Goal: Task Accomplishment & Management: Use online tool/utility

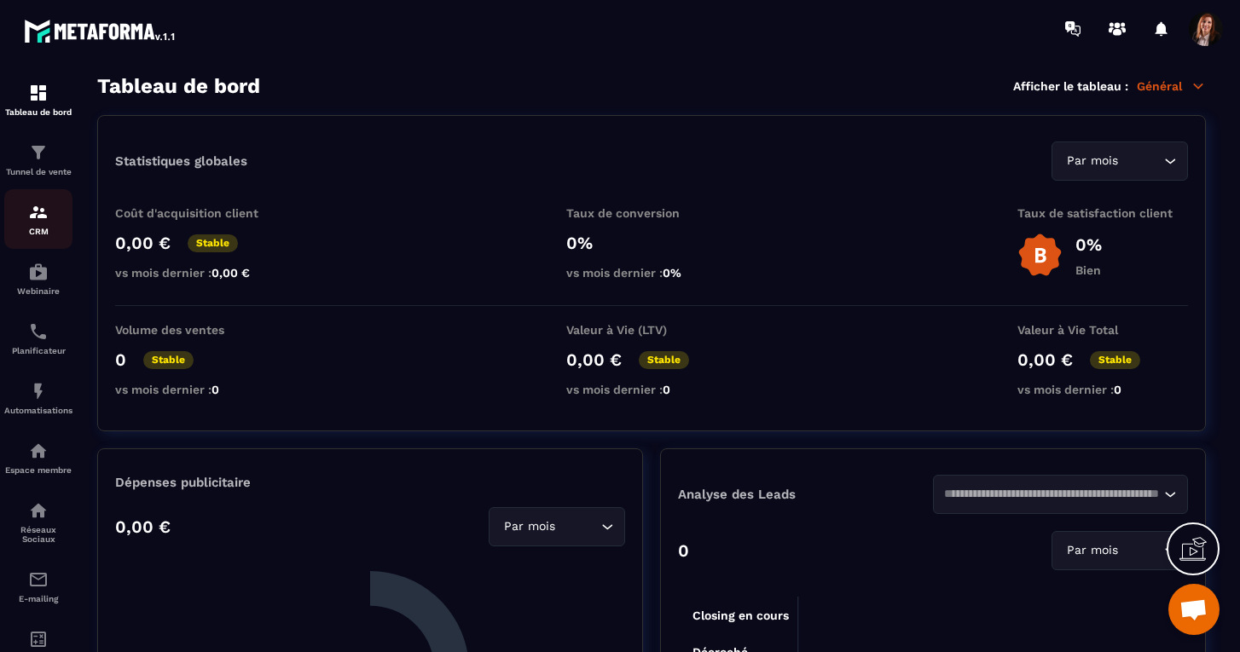
scroll to position [4724, 0]
click at [37, 222] on img at bounding box center [38, 212] width 20 height 20
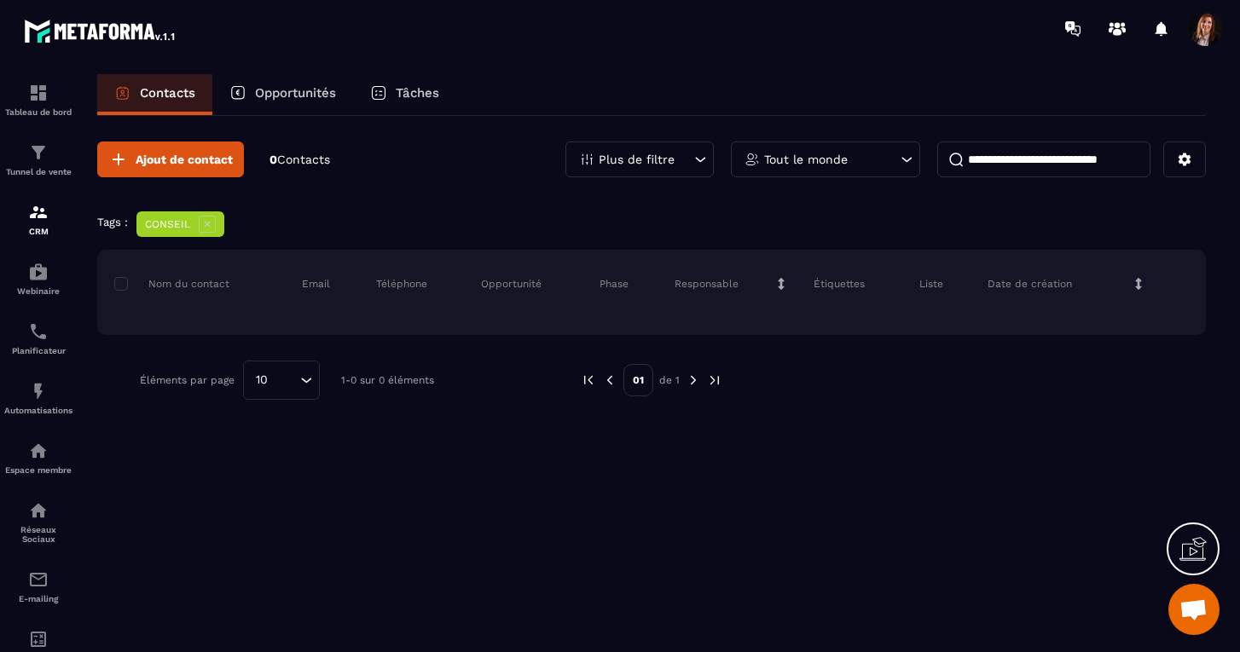
click at [613, 162] on p "Plus de filtre" at bounding box center [637, 160] width 76 height 12
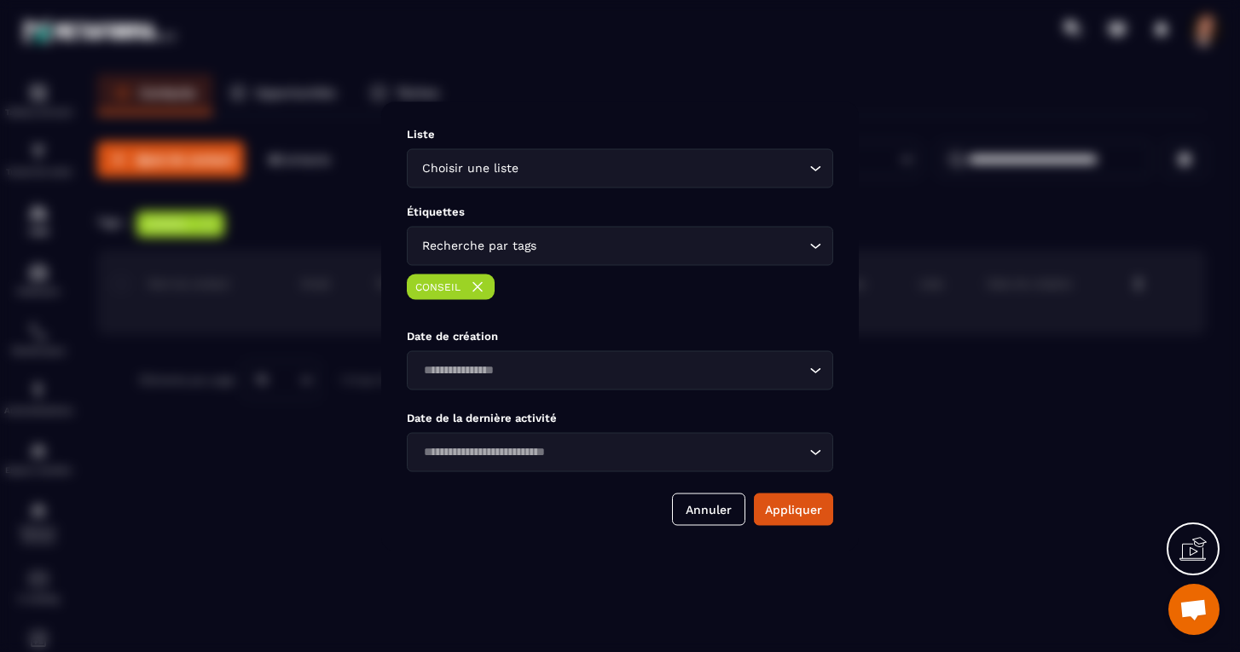
click at [817, 237] on icon "Search for option" at bounding box center [815, 245] width 17 height 17
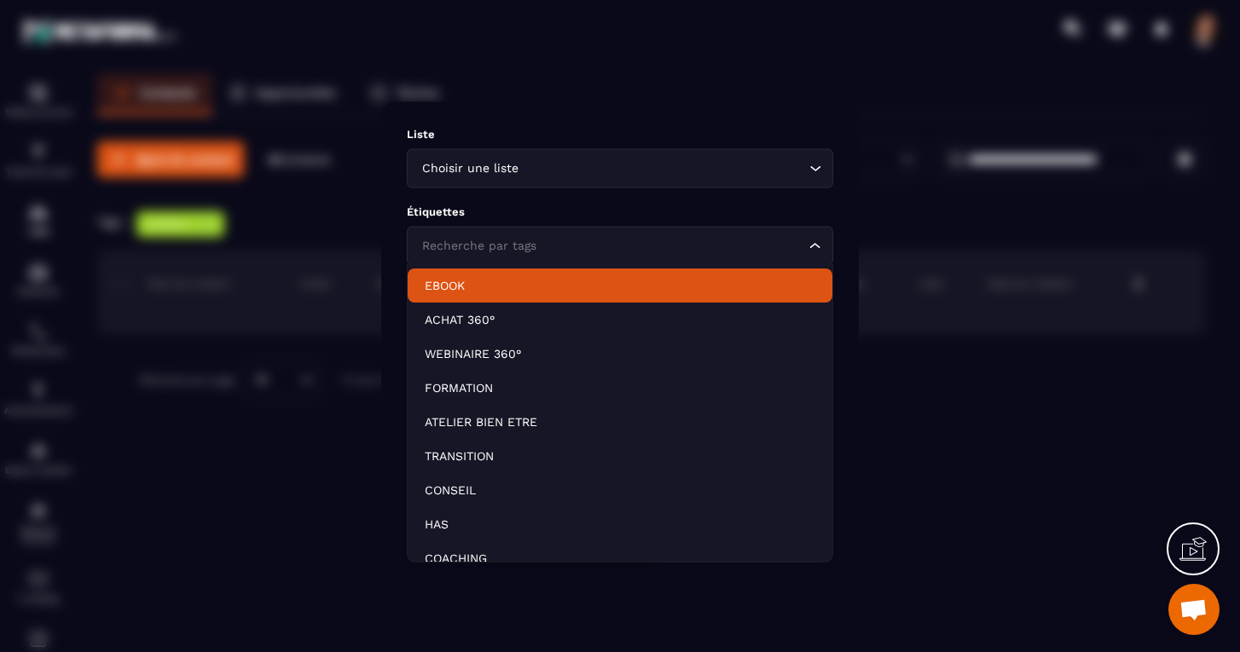
click at [452, 281] on p "EBOOK" at bounding box center [620, 285] width 391 height 17
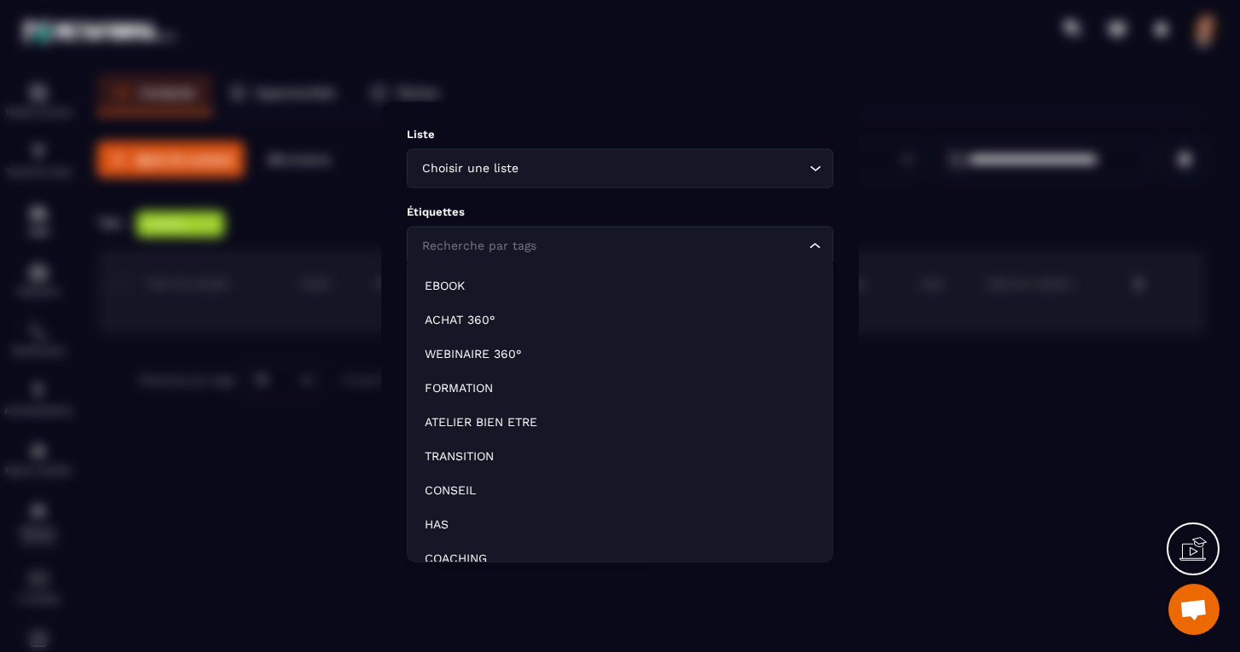
click at [507, 243] on div "Recherche par tags" at bounding box center [611, 245] width 391 height 19
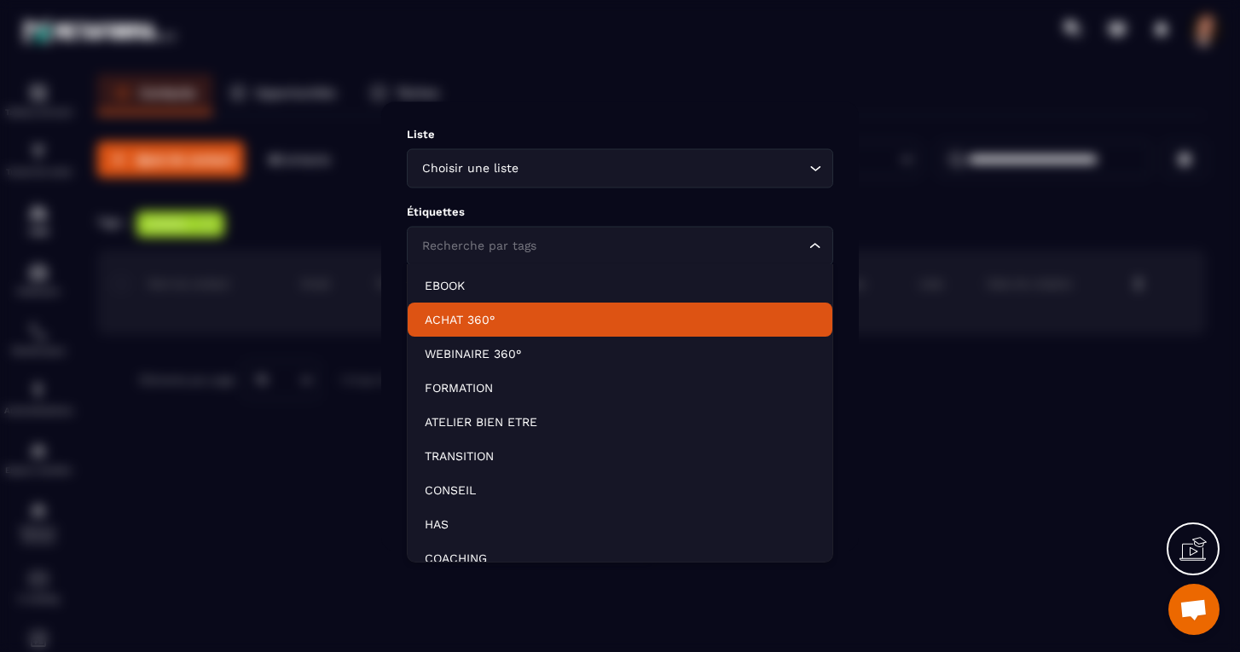
click at [473, 322] on p "ACHAT 360°" at bounding box center [620, 319] width 391 height 17
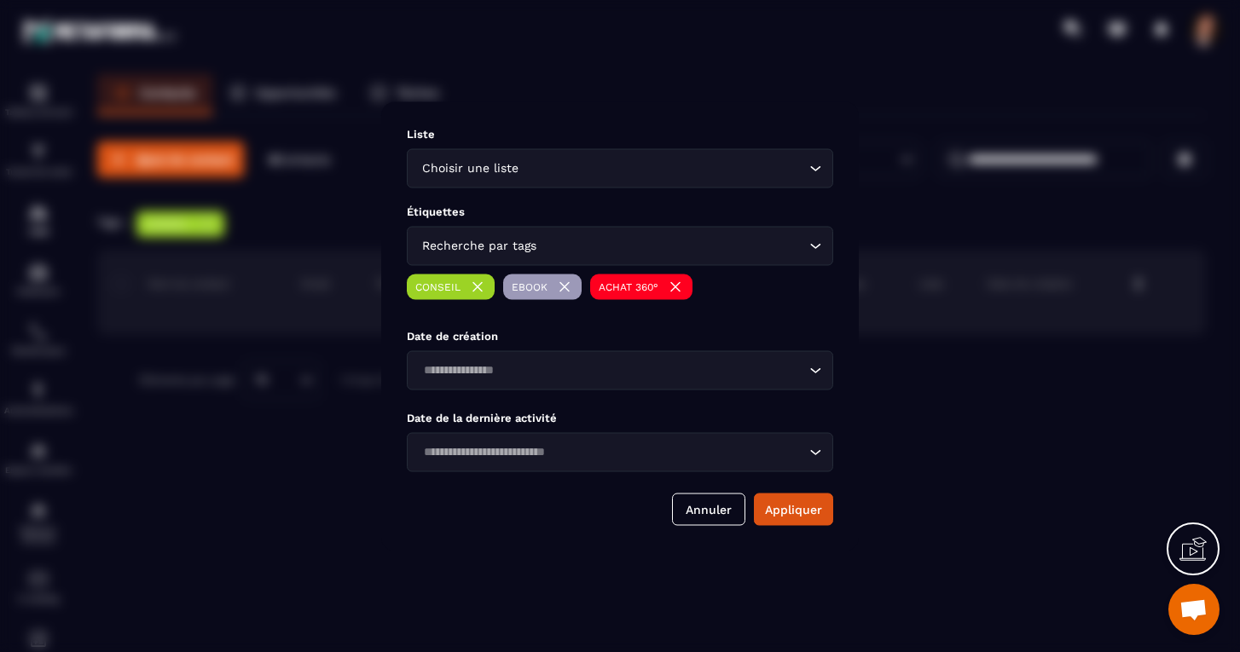
click at [476, 247] on div "Recherche par tags" at bounding box center [611, 245] width 391 height 19
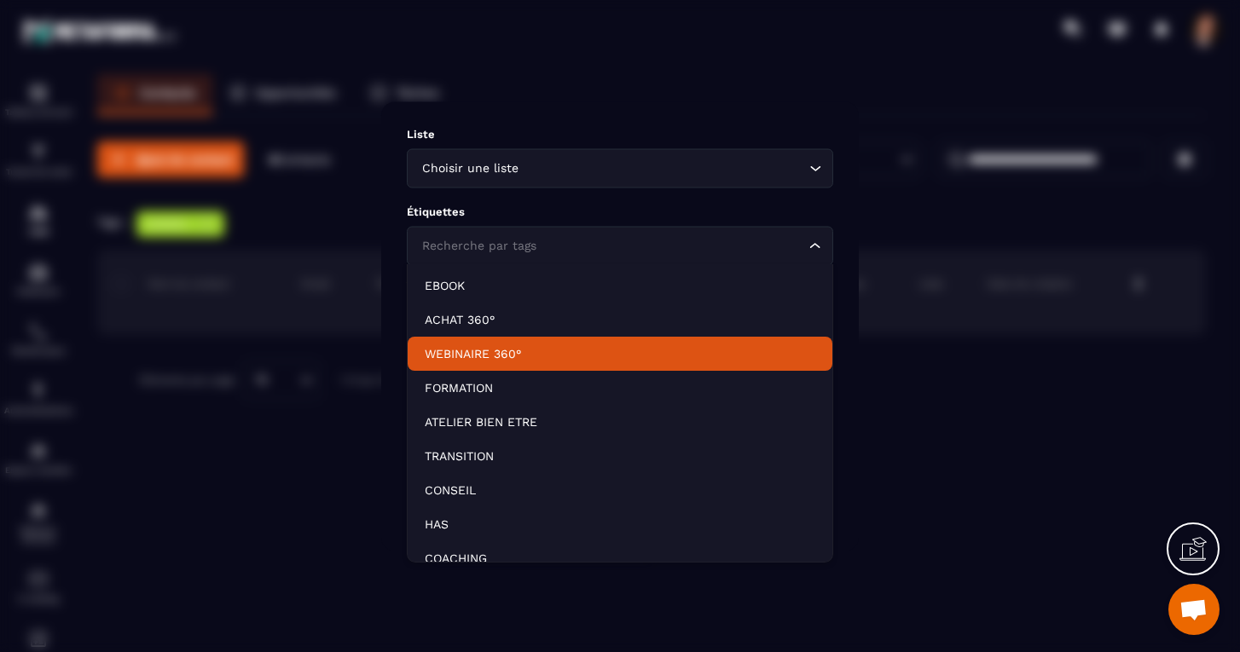
click at [454, 365] on li "WEBINAIRE 360°" at bounding box center [620, 354] width 425 height 34
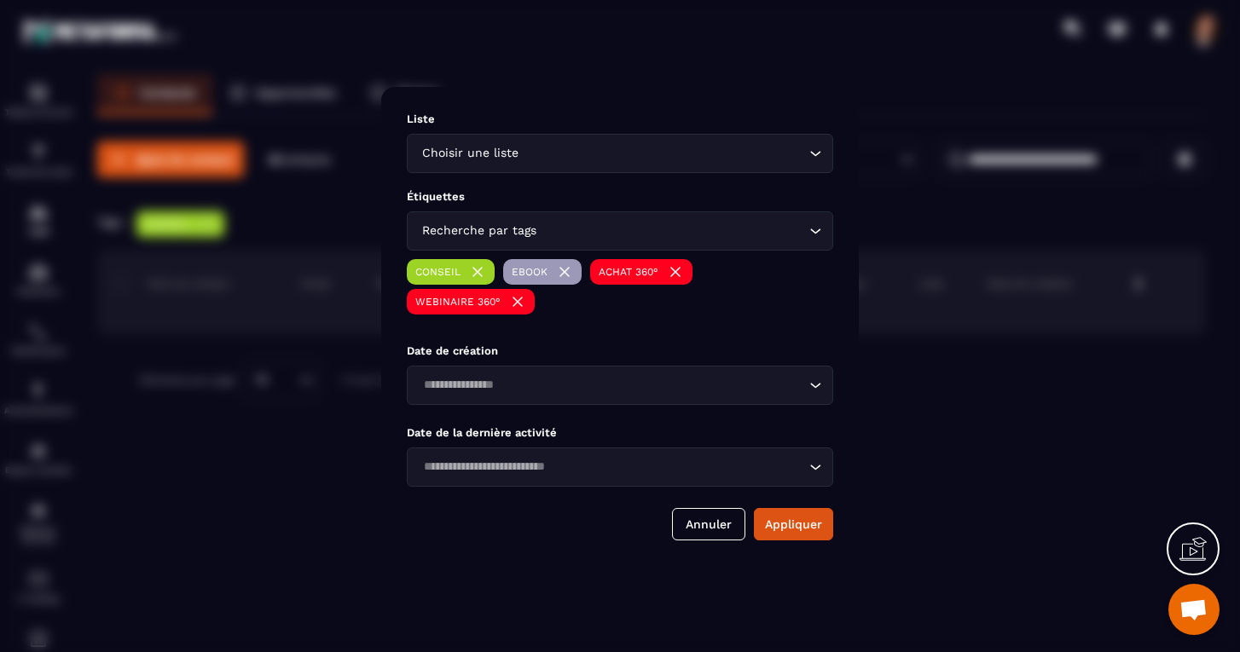
click at [461, 224] on div "Recherche par tags" at bounding box center [611, 231] width 391 height 19
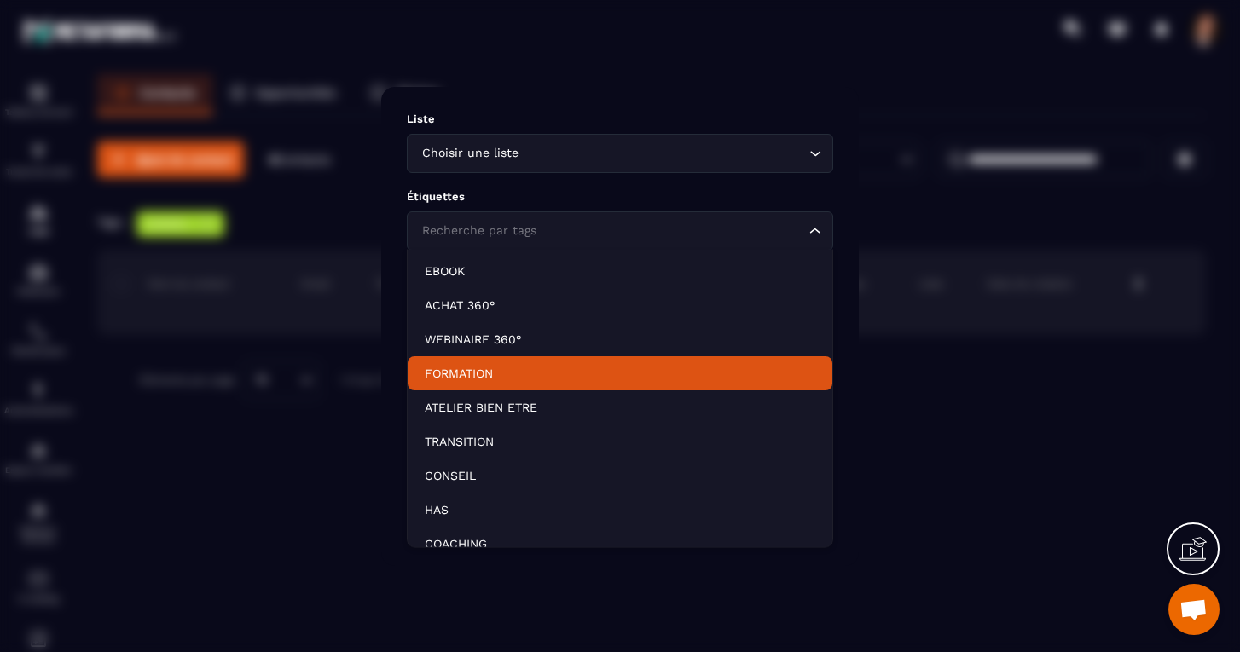
click at [458, 370] on p "FORMATION" at bounding box center [620, 373] width 391 height 17
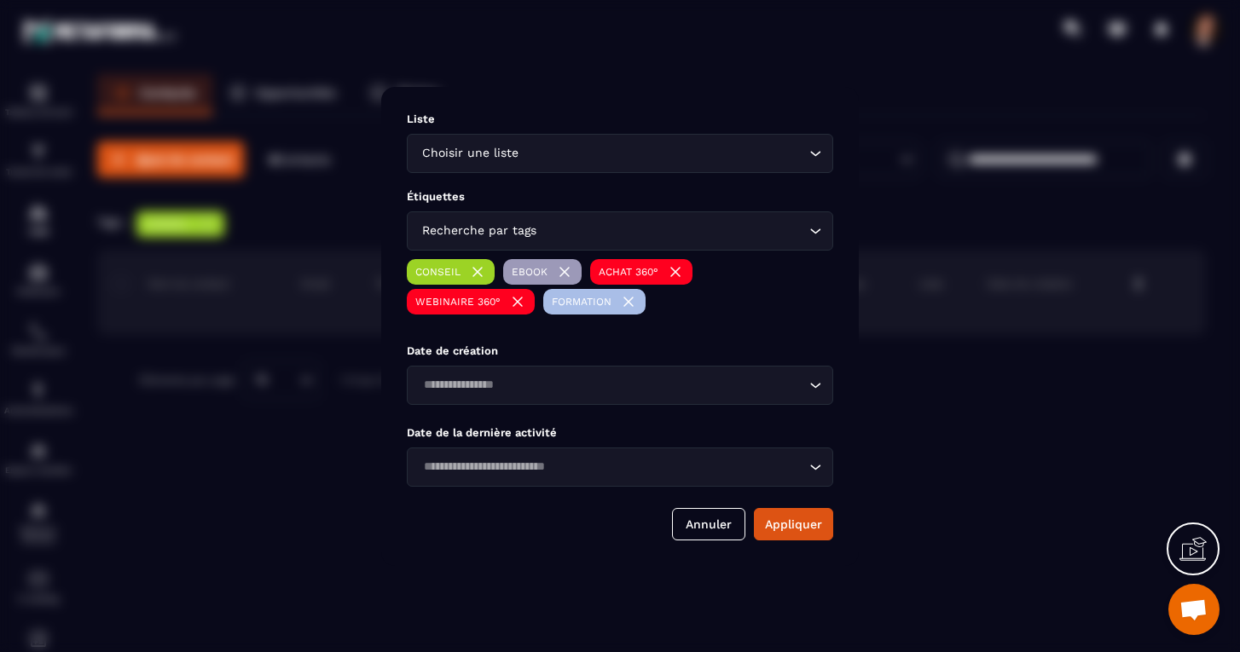
click at [461, 218] on div "Recherche par tags Loading..." at bounding box center [620, 230] width 426 height 39
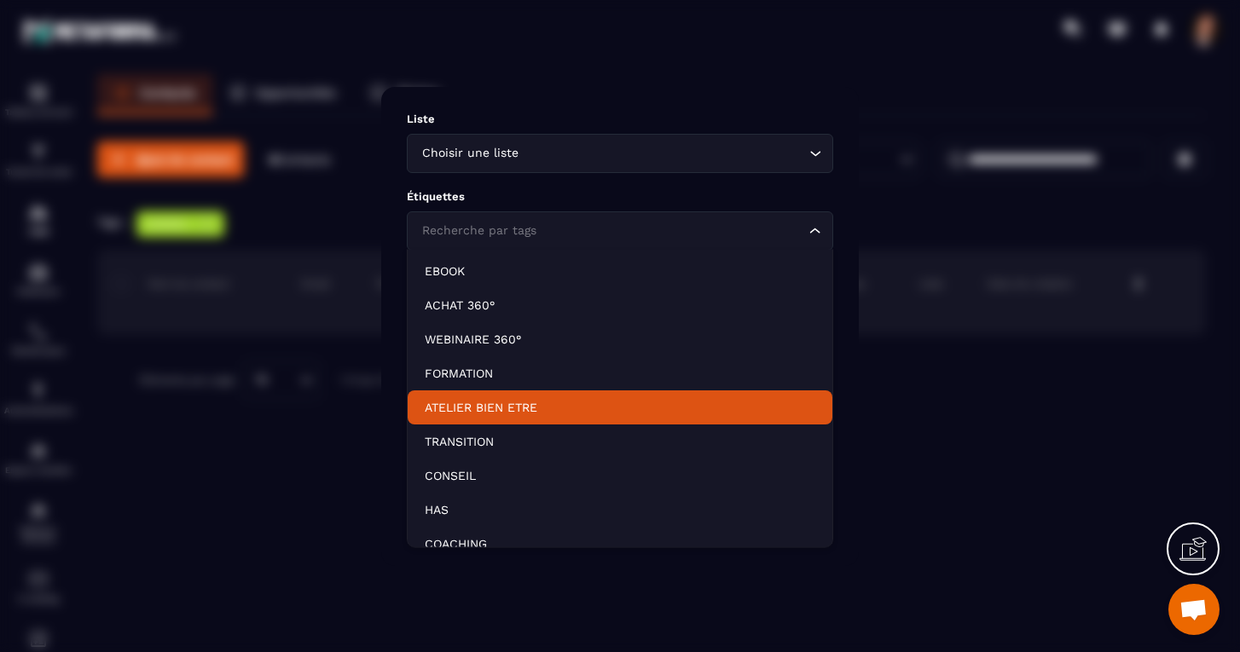
click at [455, 409] on p "ATELIER BIEN ETRE" at bounding box center [620, 407] width 391 height 17
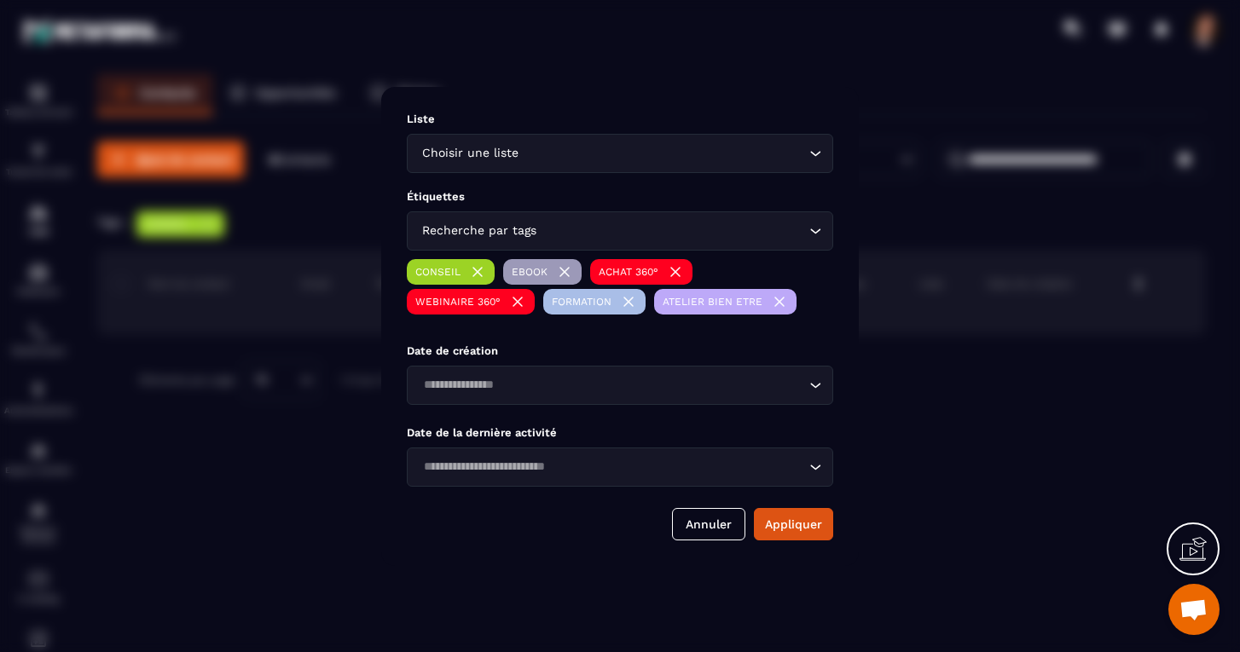
click at [460, 224] on div "Recherche par tags" at bounding box center [611, 231] width 391 height 19
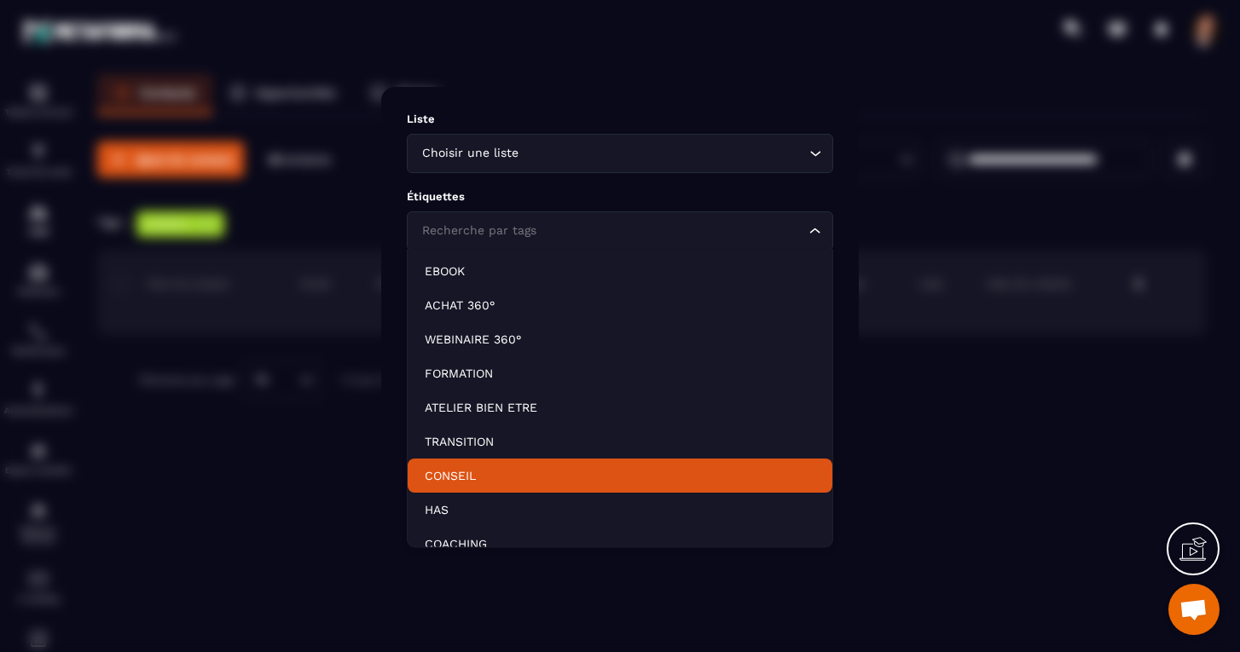
click at [443, 475] on p "CONSEIL" at bounding box center [620, 475] width 391 height 17
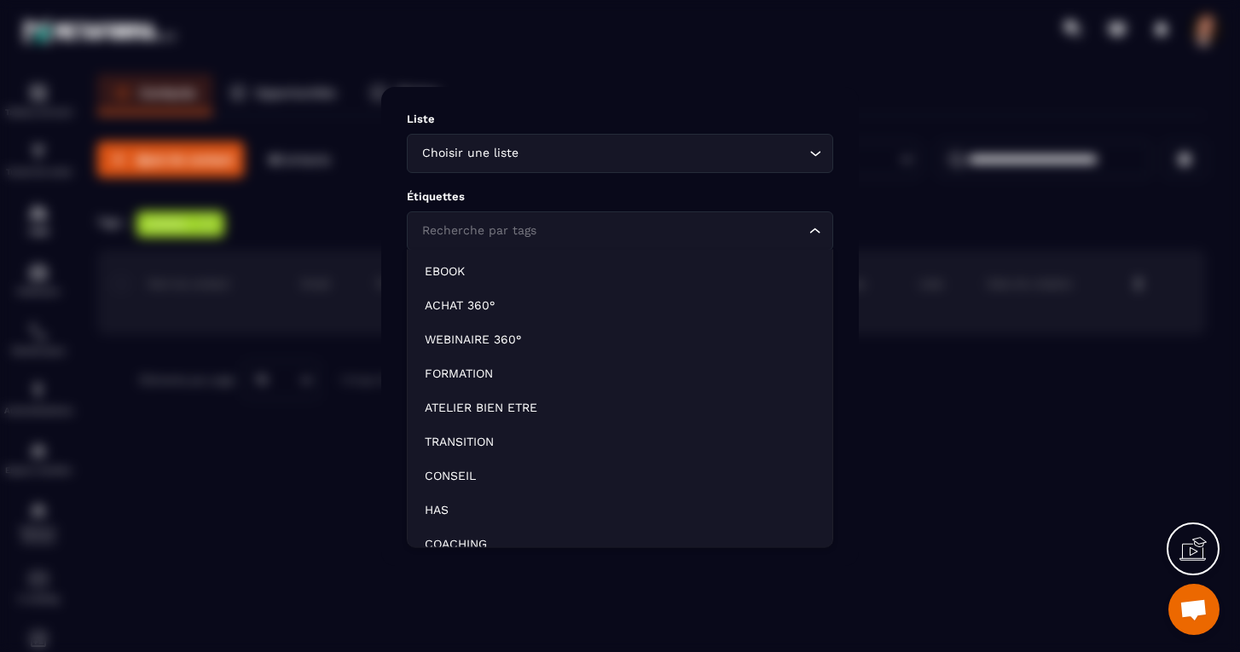
click at [448, 227] on div "Recherche par tags" at bounding box center [611, 231] width 391 height 19
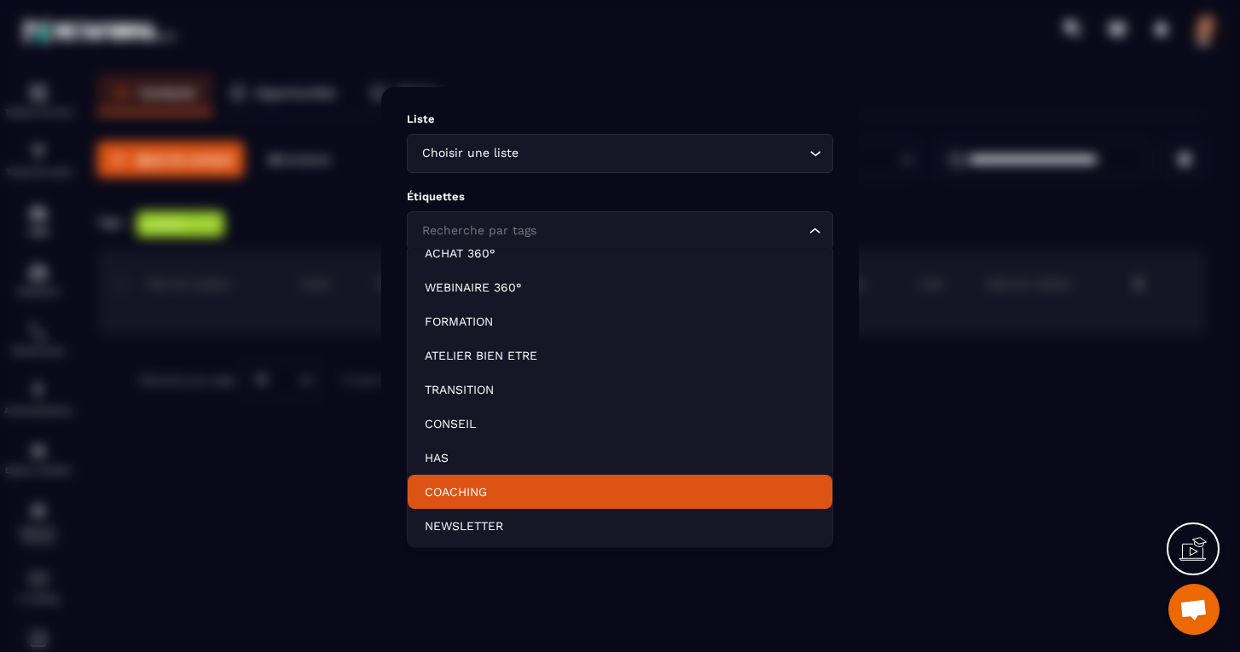
scroll to position [52, 0]
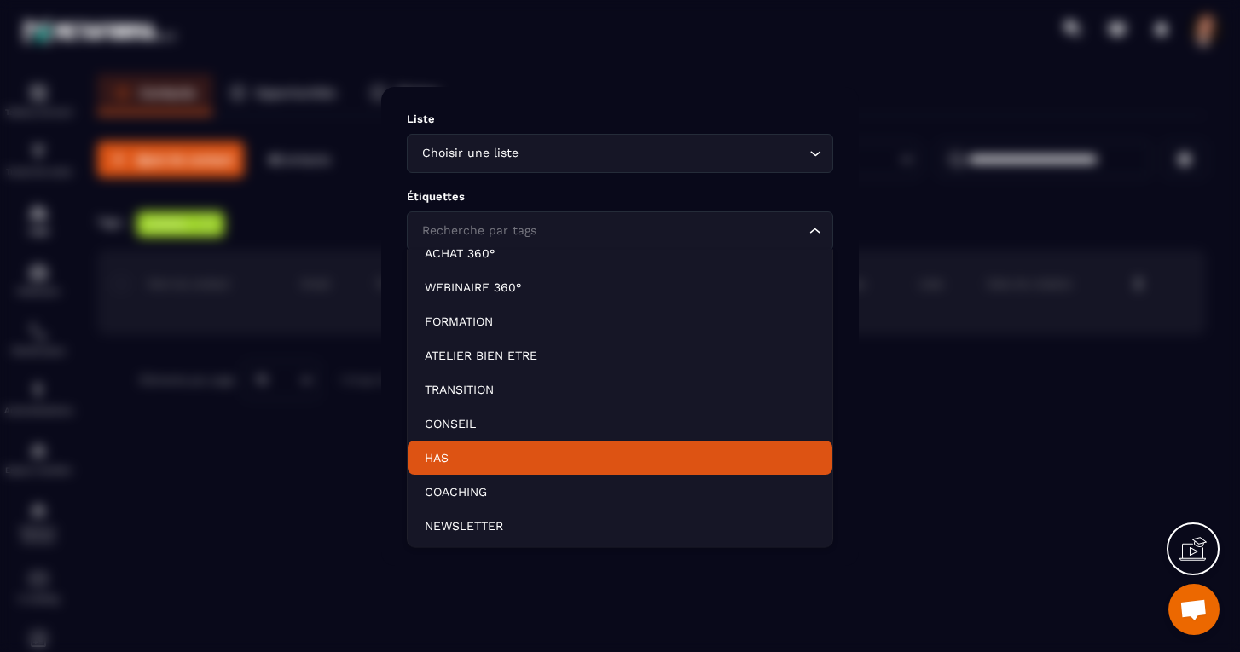
click at [434, 463] on p "HAS" at bounding box center [620, 457] width 391 height 17
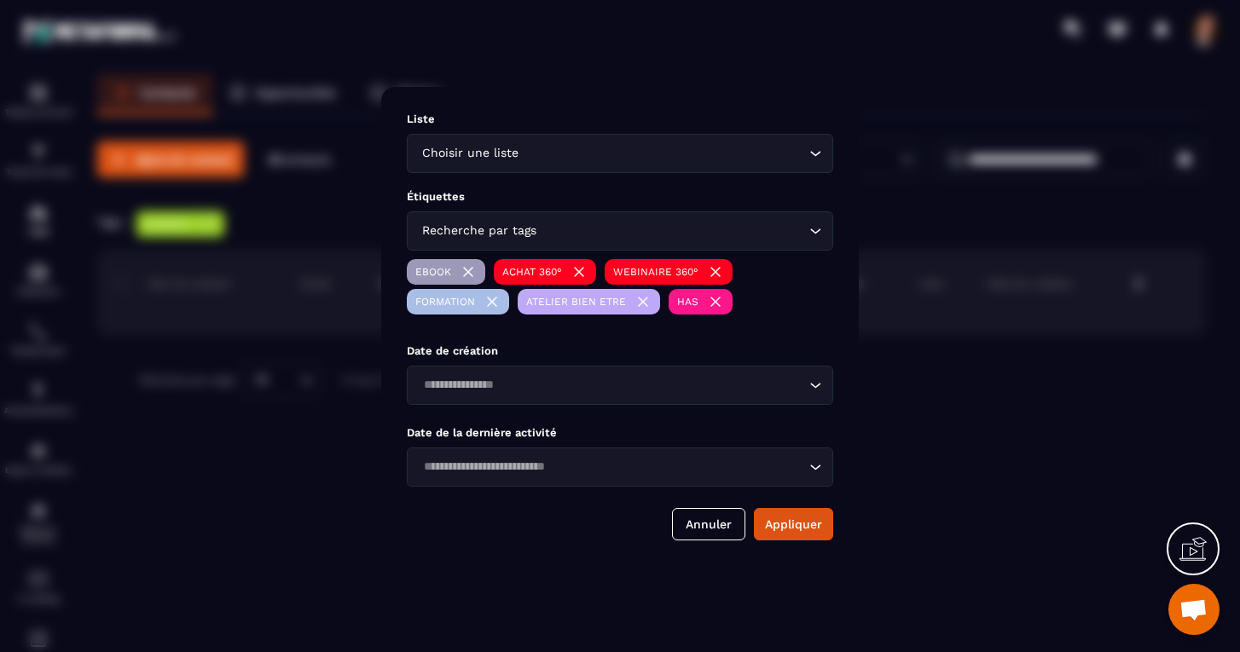
click at [468, 228] on div "Recherche par tags" at bounding box center [611, 231] width 391 height 19
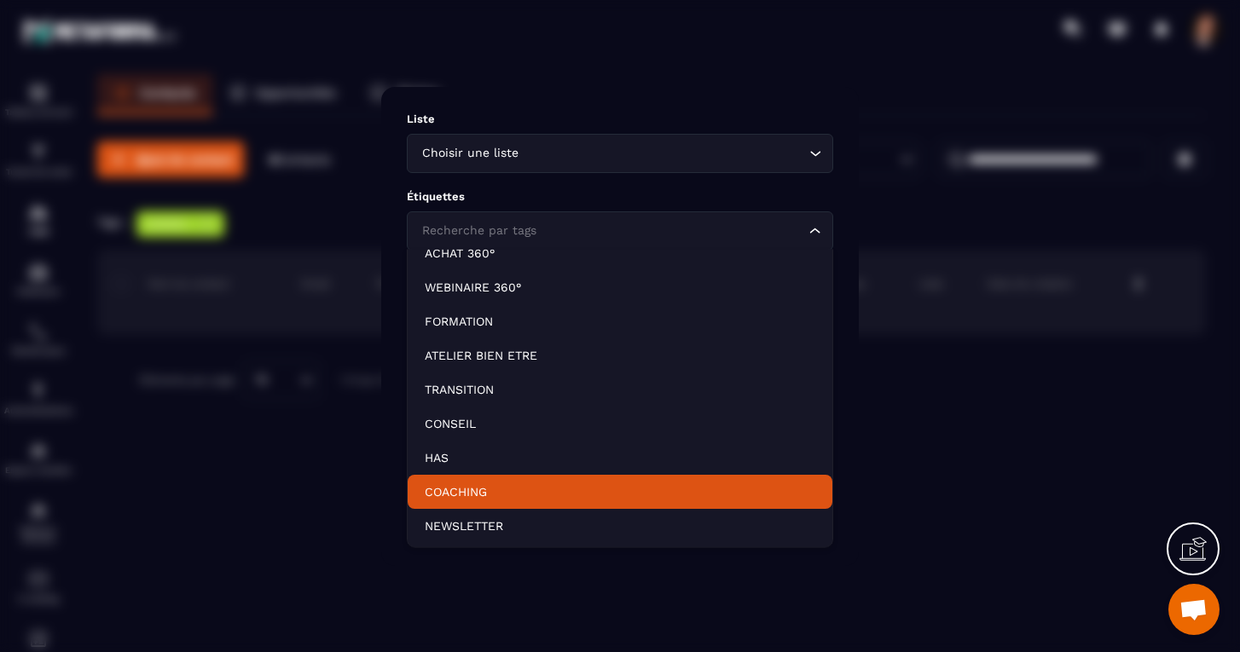
click at [464, 495] on p "COACHING" at bounding box center [620, 492] width 391 height 17
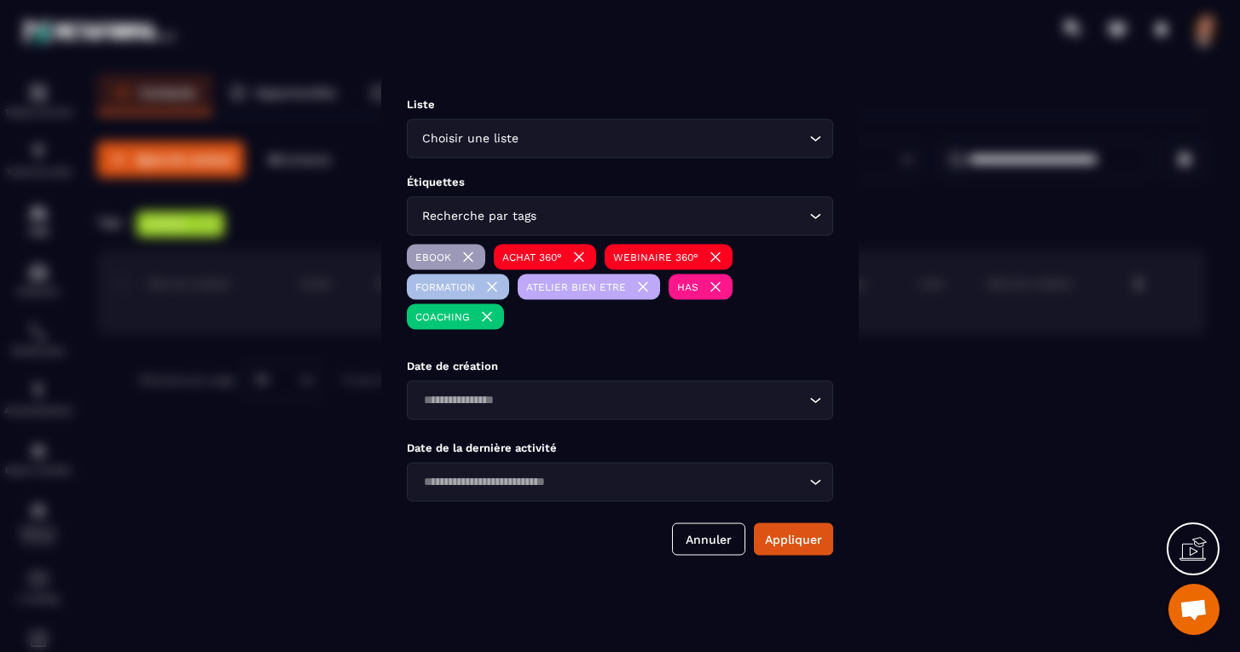
click at [470, 212] on div "Recherche par tags" at bounding box center [611, 215] width 391 height 19
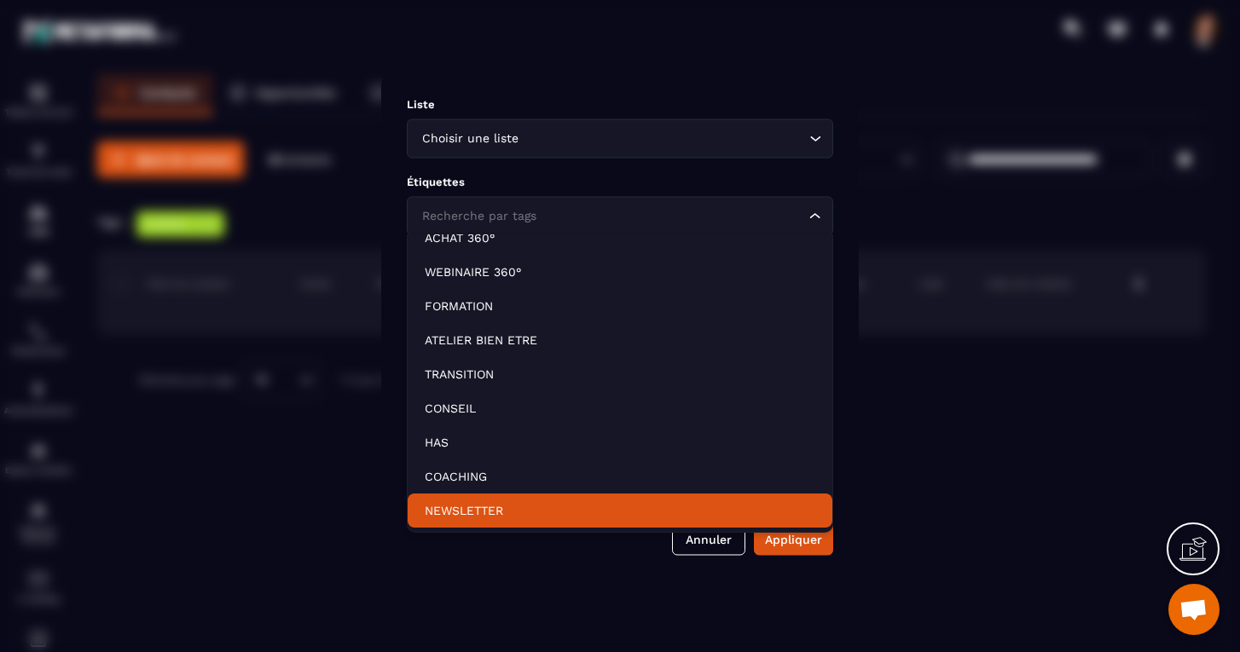
click at [454, 504] on p "NEWSLETTER" at bounding box center [620, 510] width 391 height 17
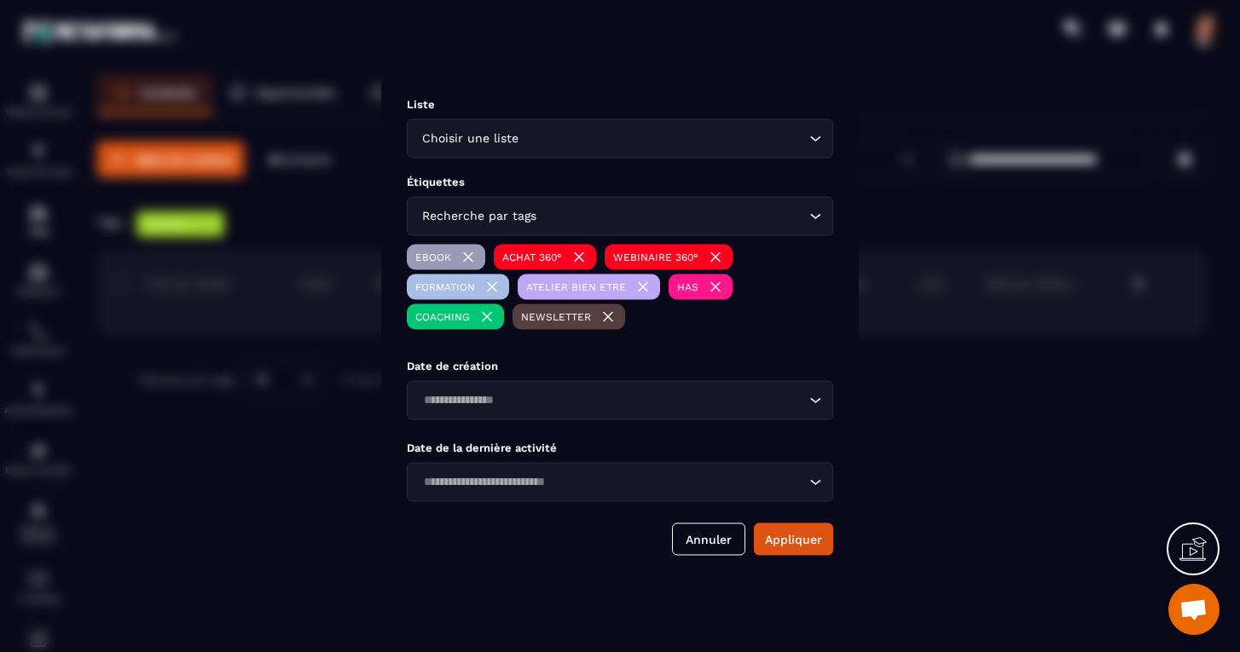
click at [698, 431] on div "Liste Choisir une liste Loading... Étiquettes Recherche par tags Loading... EBO…" at bounding box center [620, 326] width 478 height 509
click at [793, 548] on button "Appliquer" at bounding box center [793, 539] width 79 height 32
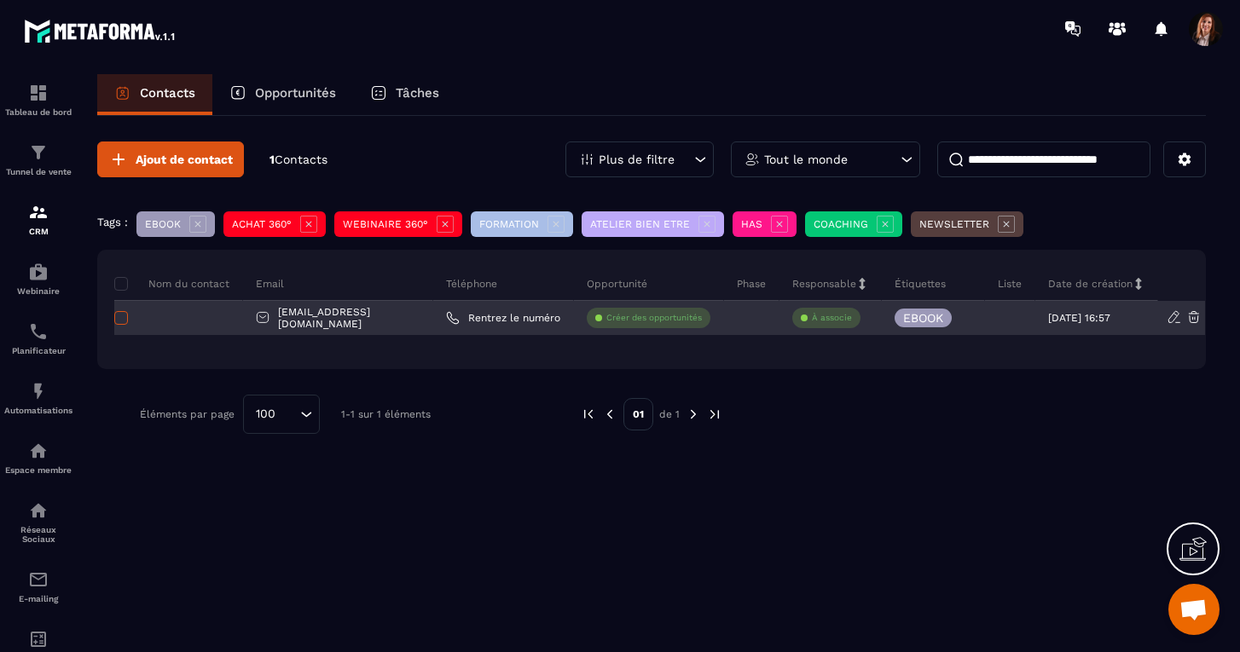
click at [126, 320] on span at bounding box center [121, 318] width 14 height 14
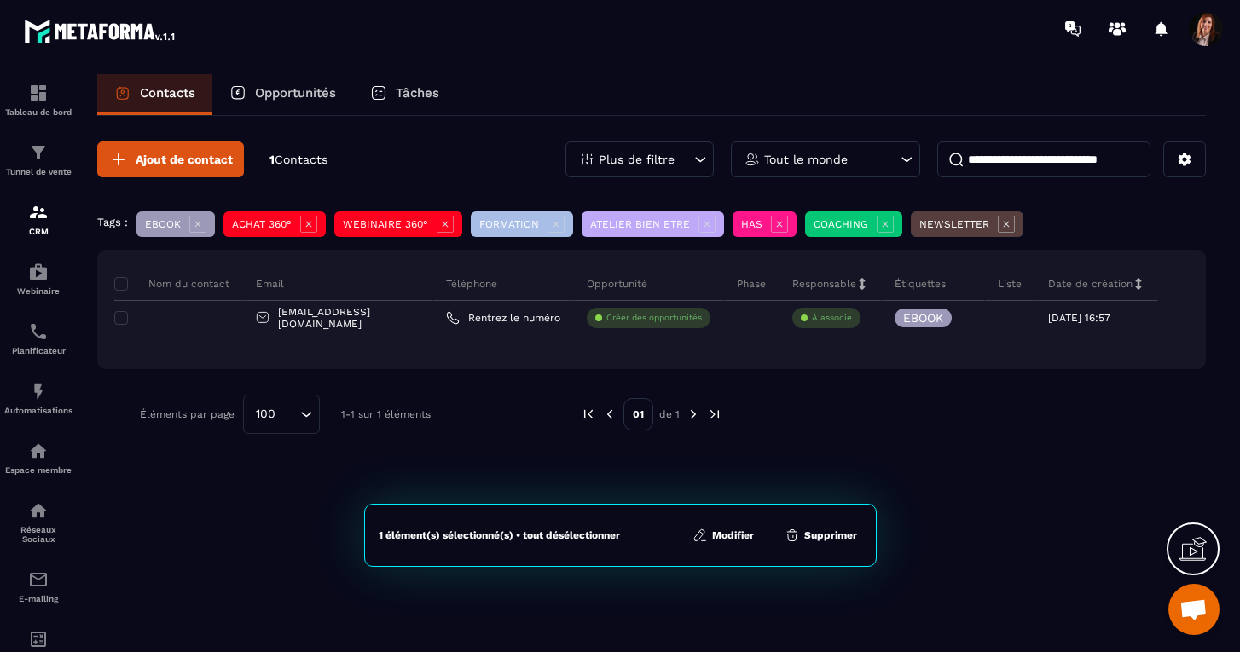
click at [827, 532] on button "Supprimer" at bounding box center [820, 535] width 83 height 17
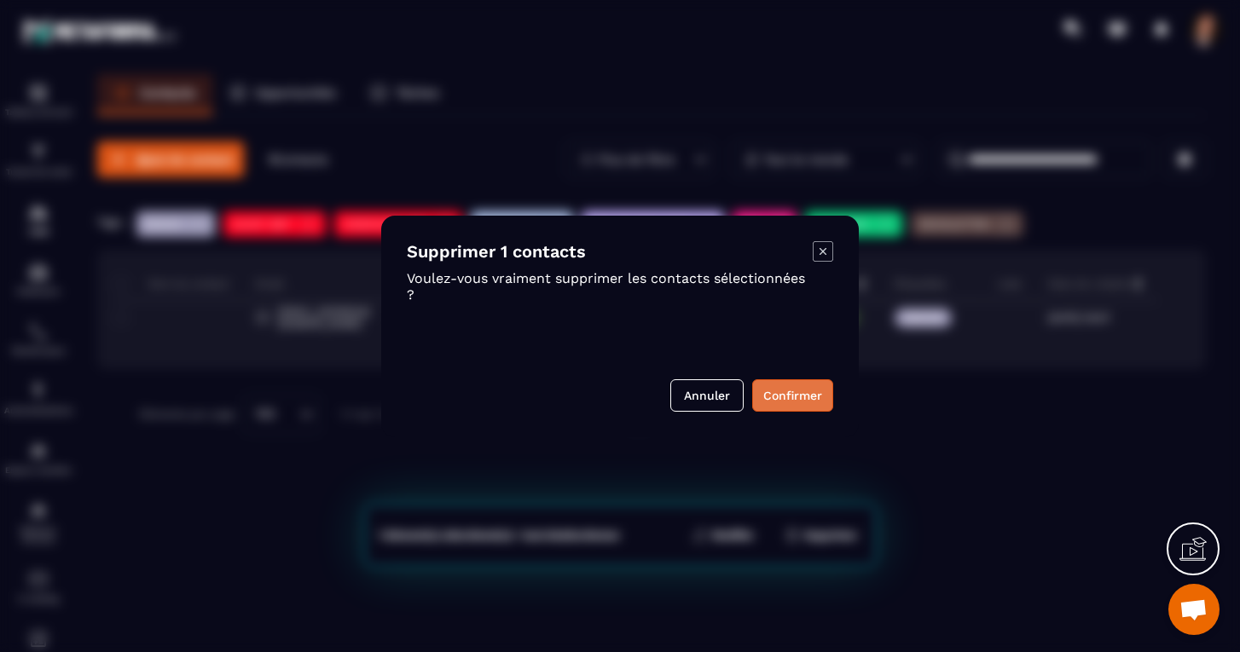
click at [791, 395] on button "Confirmer" at bounding box center [792, 396] width 81 height 32
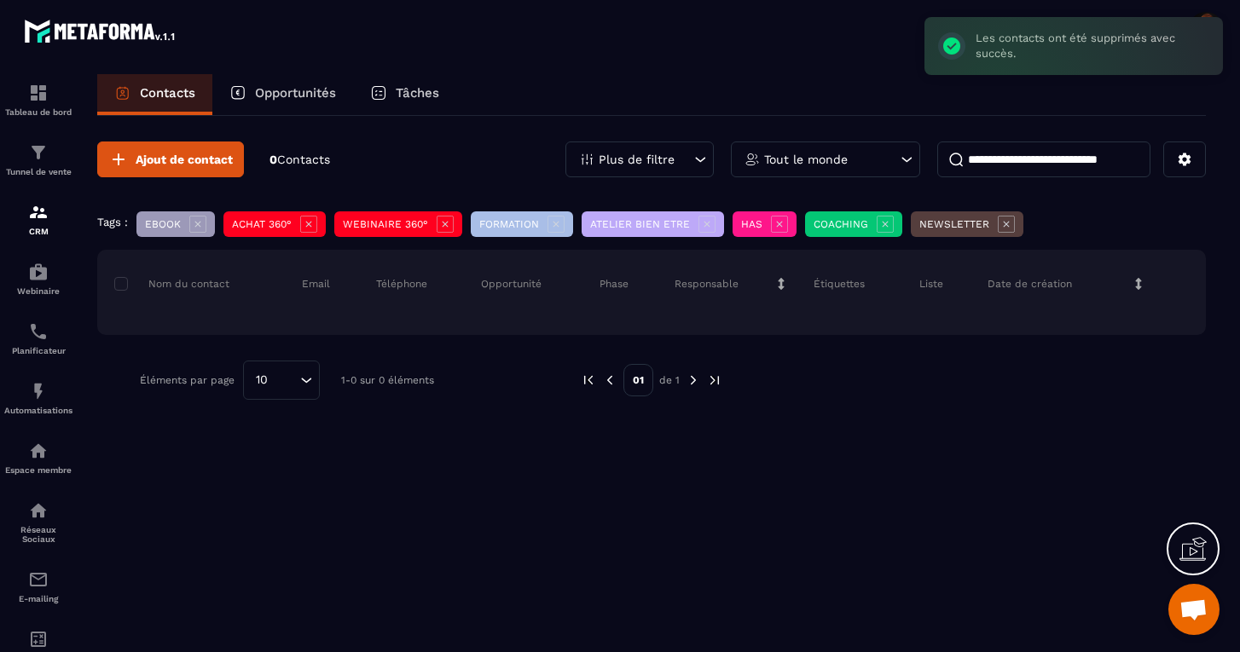
click at [694, 164] on icon at bounding box center [700, 159] width 17 height 17
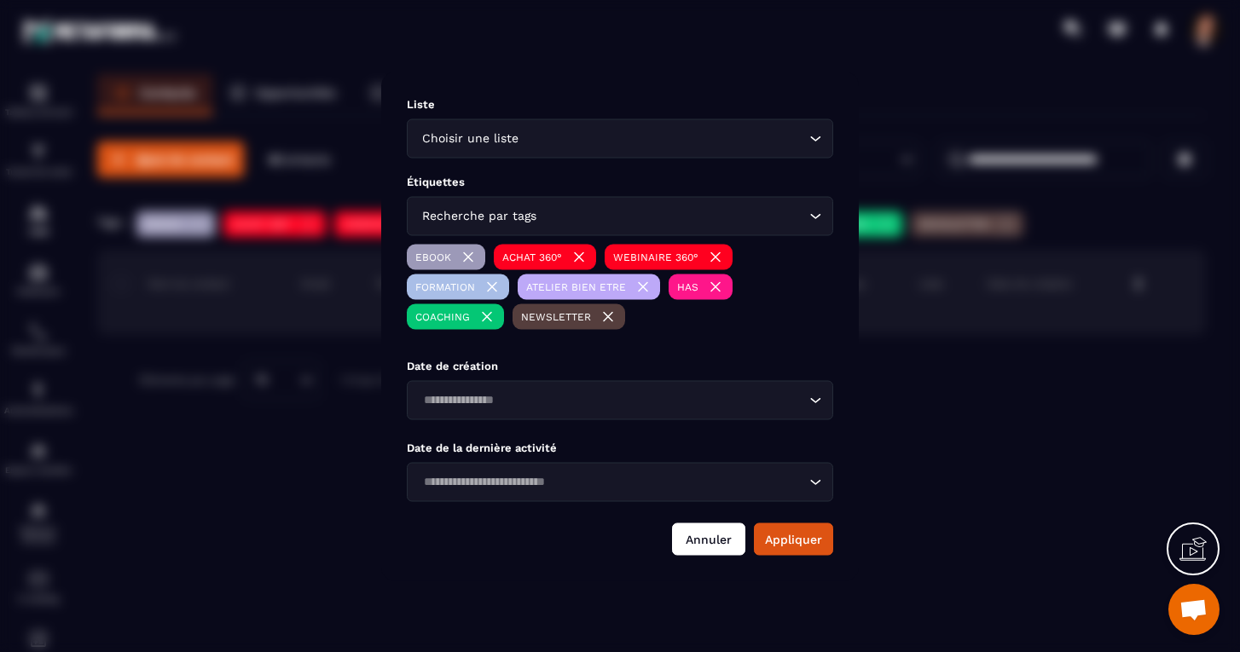
click at [726, 533] on button "Annuler" at bounding box center [708, 539] width 73 height 32
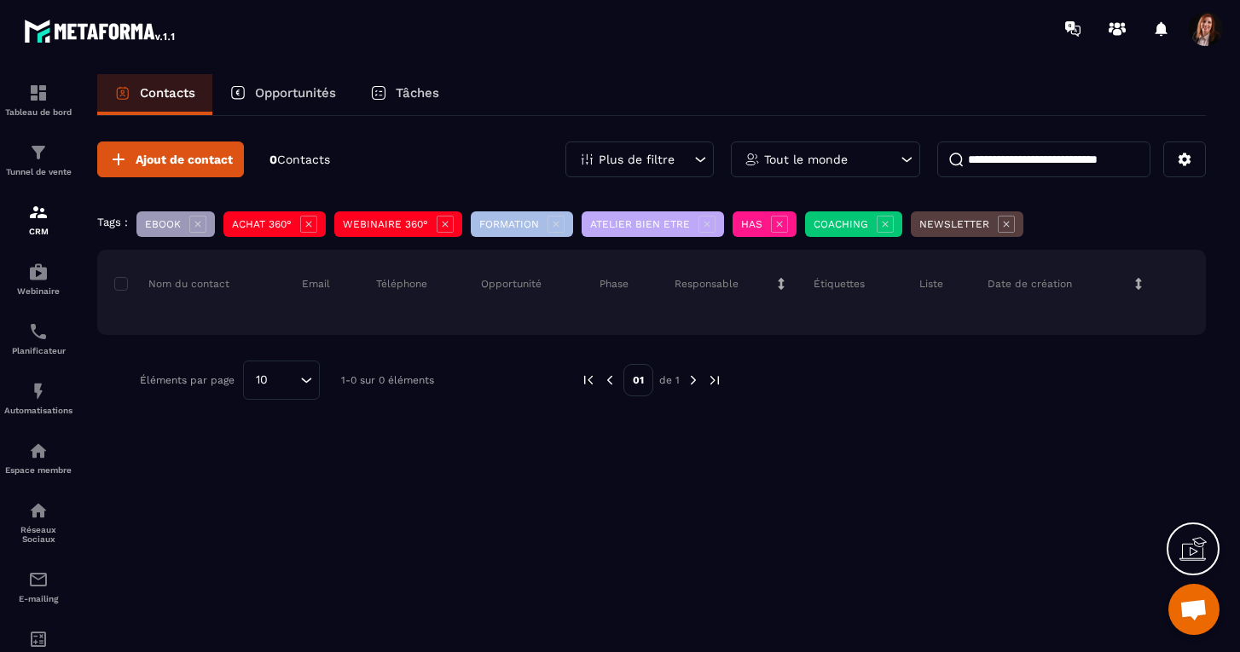
scroll to position [0, 0]
click at [1181, 161] on icon at bounding box center [1185, 160] width 13 height 13
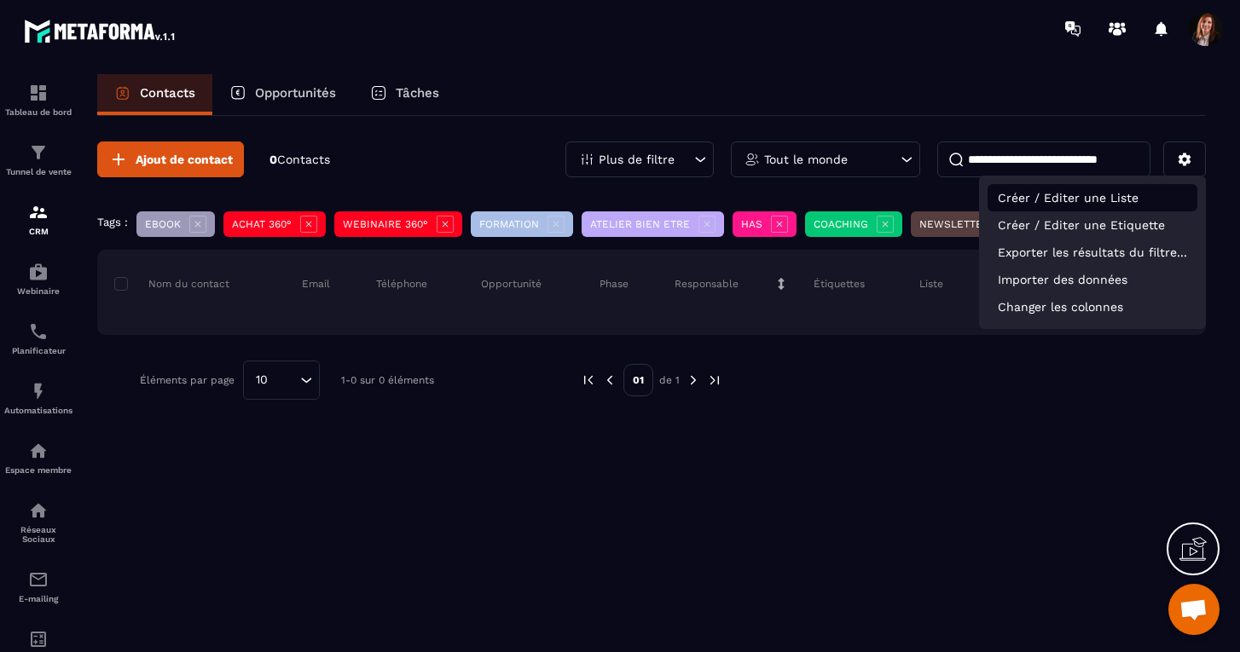
click at [1078, 198] on p "Créer / Editer une Liste" at bounding box center [1093, 197] width 210 height 27
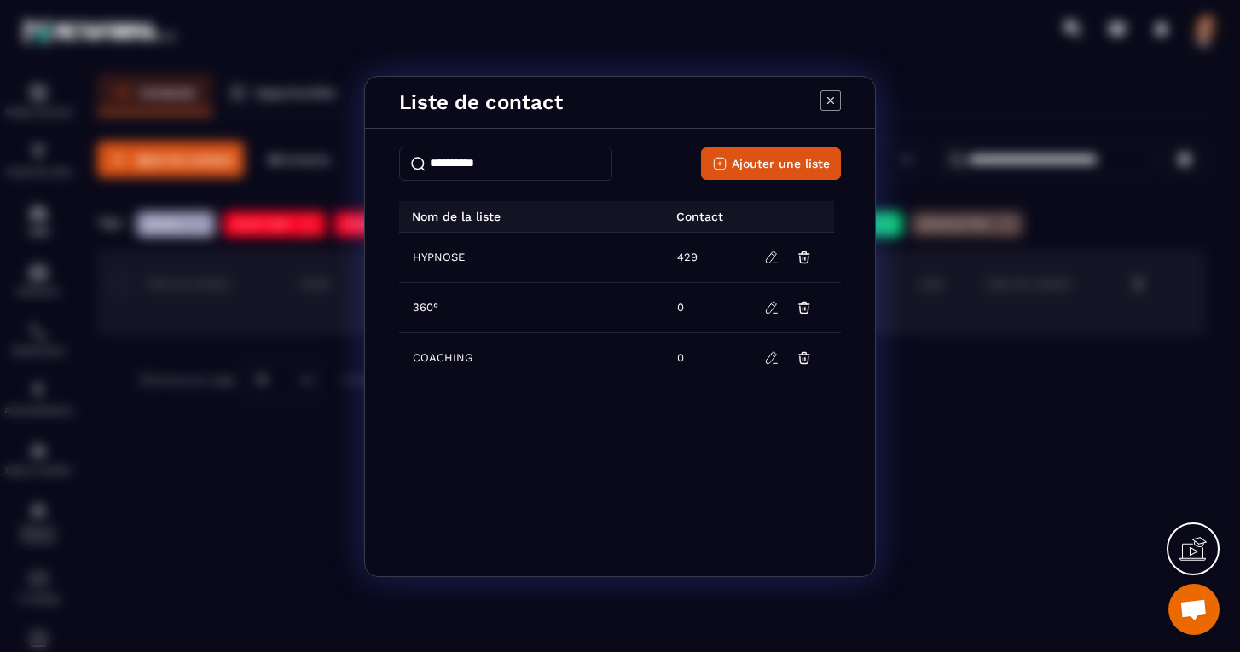
click at [829, 96] on icon "Modal window" at bounding box center [830, 100] width 20 height 20
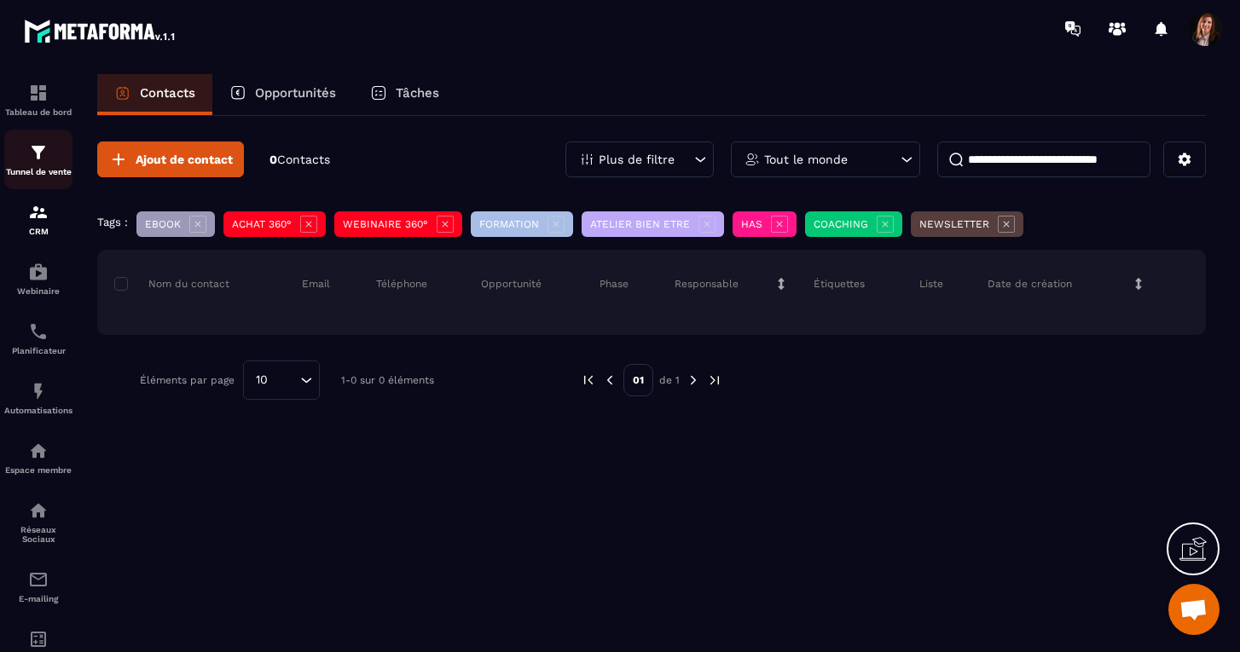
click at [37, 160] on img at bounding box center [38, 152] width 20 height 20
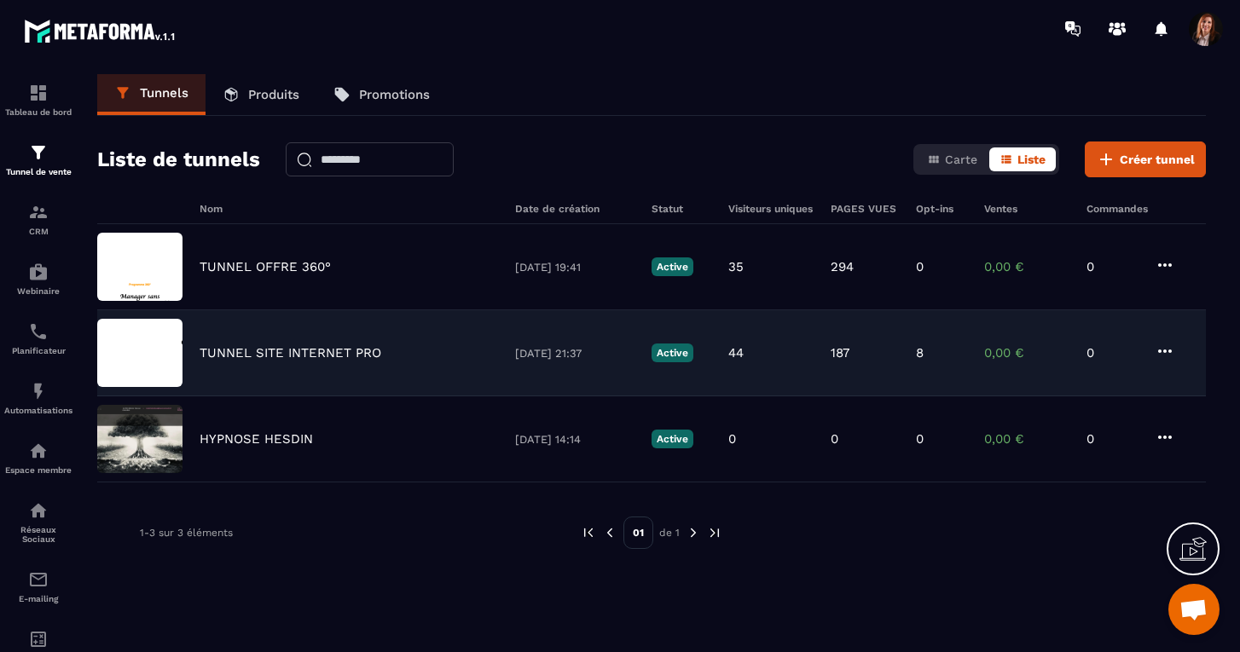
click at [157, 356] on img at bounding box center [139, 353] width 85 height 68
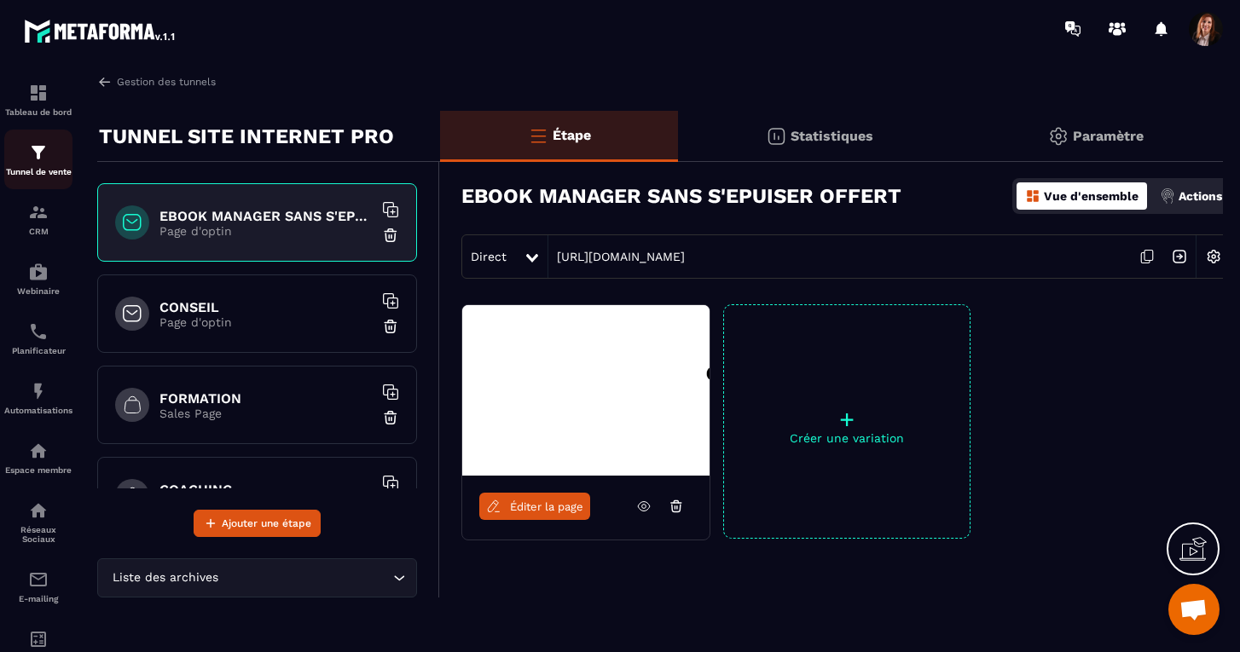
click at [43, 150] on img at bounding box center [38, 152] width 20 height 20
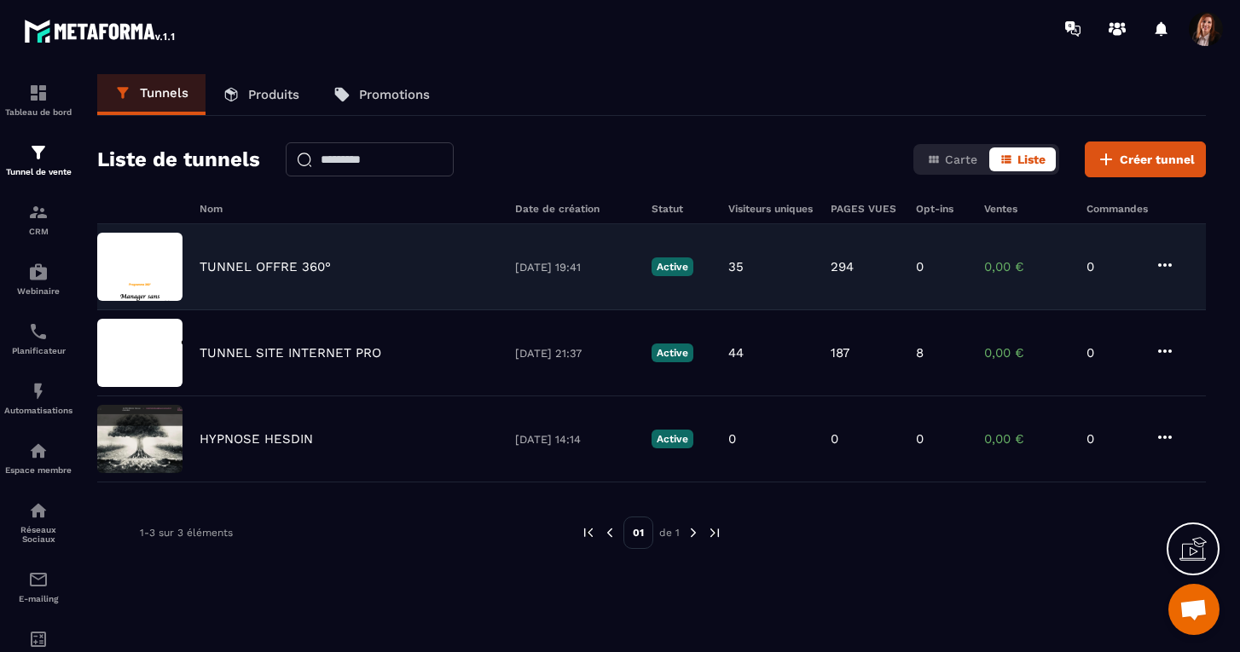
click at [157, 244] on img at bounding box center [139, 267] width 85 height 68
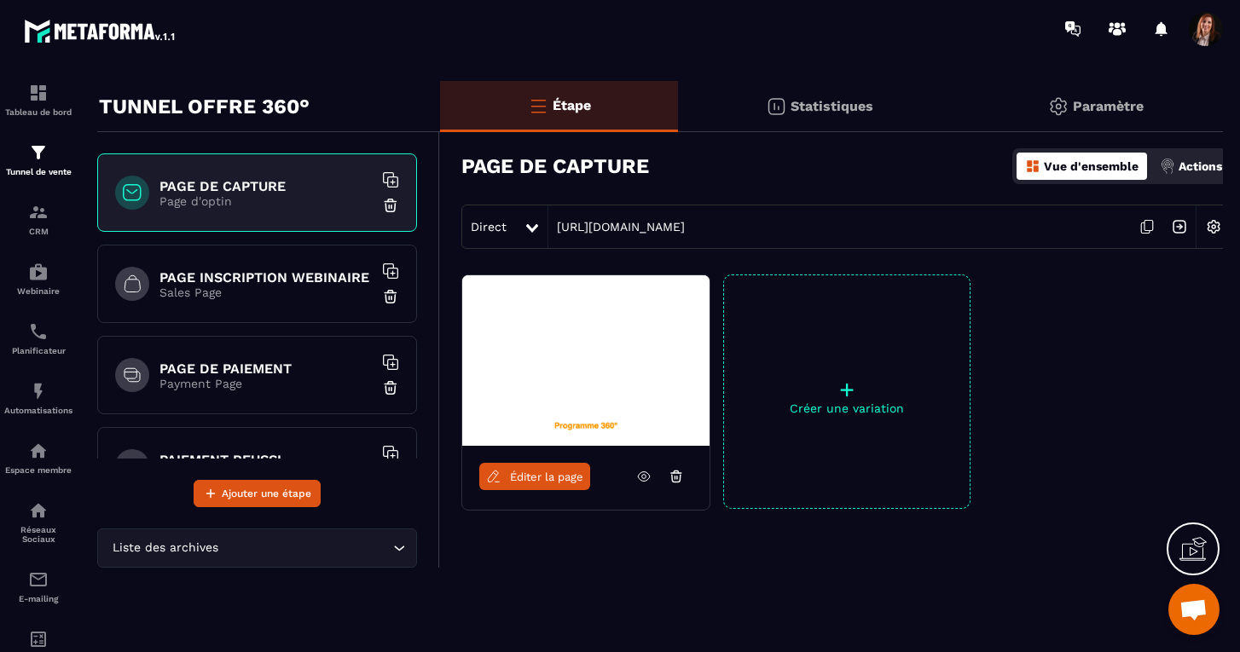
click at [239, 281] on h6 "PAGE INSCRIPTION WEBINAIRE" at bounding box center [265, 277] width 213 height 16
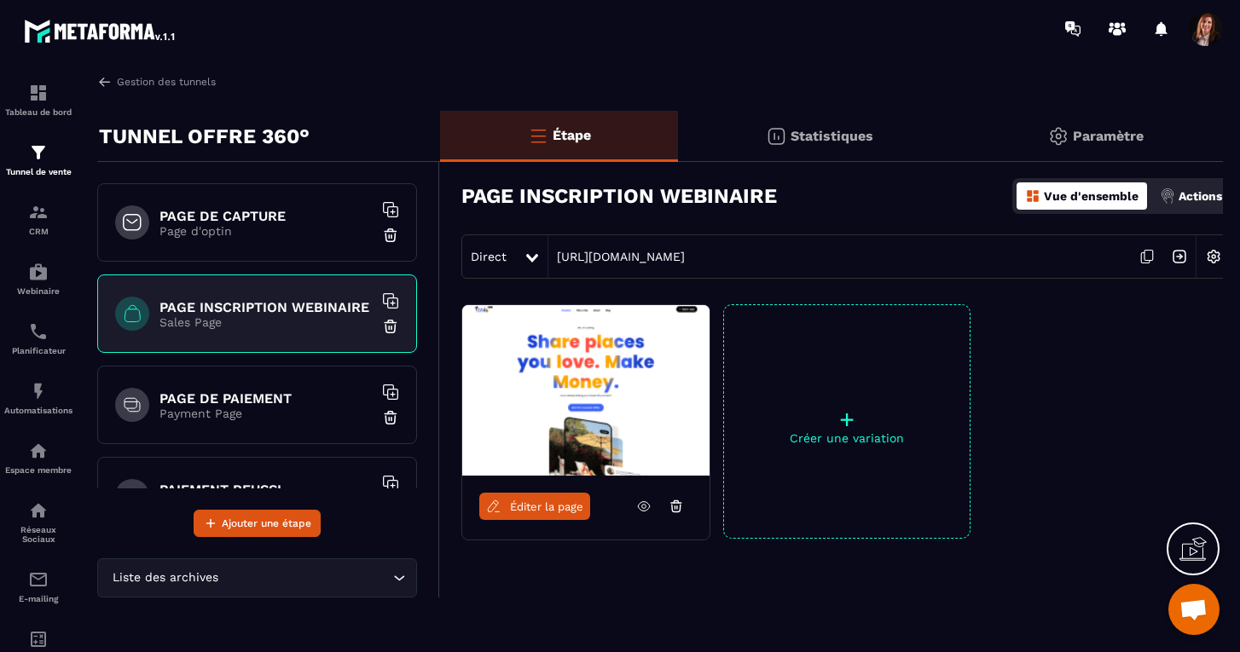
click at [541, 380] on img at bounding box center [585, 390] width 247 height 171
click at [525, 506] on span "Éditer la page" at bounding box center [546, 507] width 73 height 13
